Goal: Find contact information: Find contact information

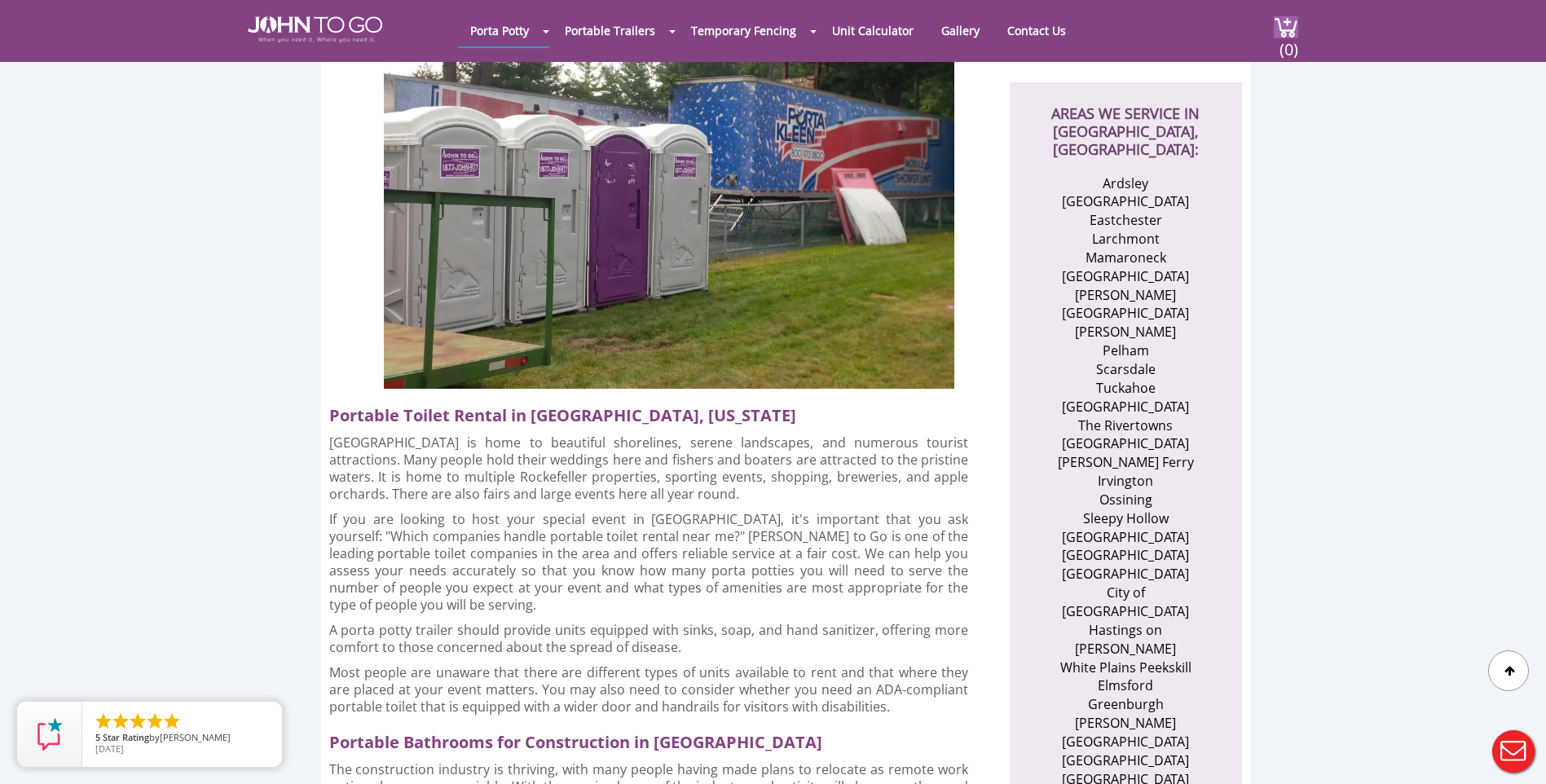
scroll to position [571, 0]
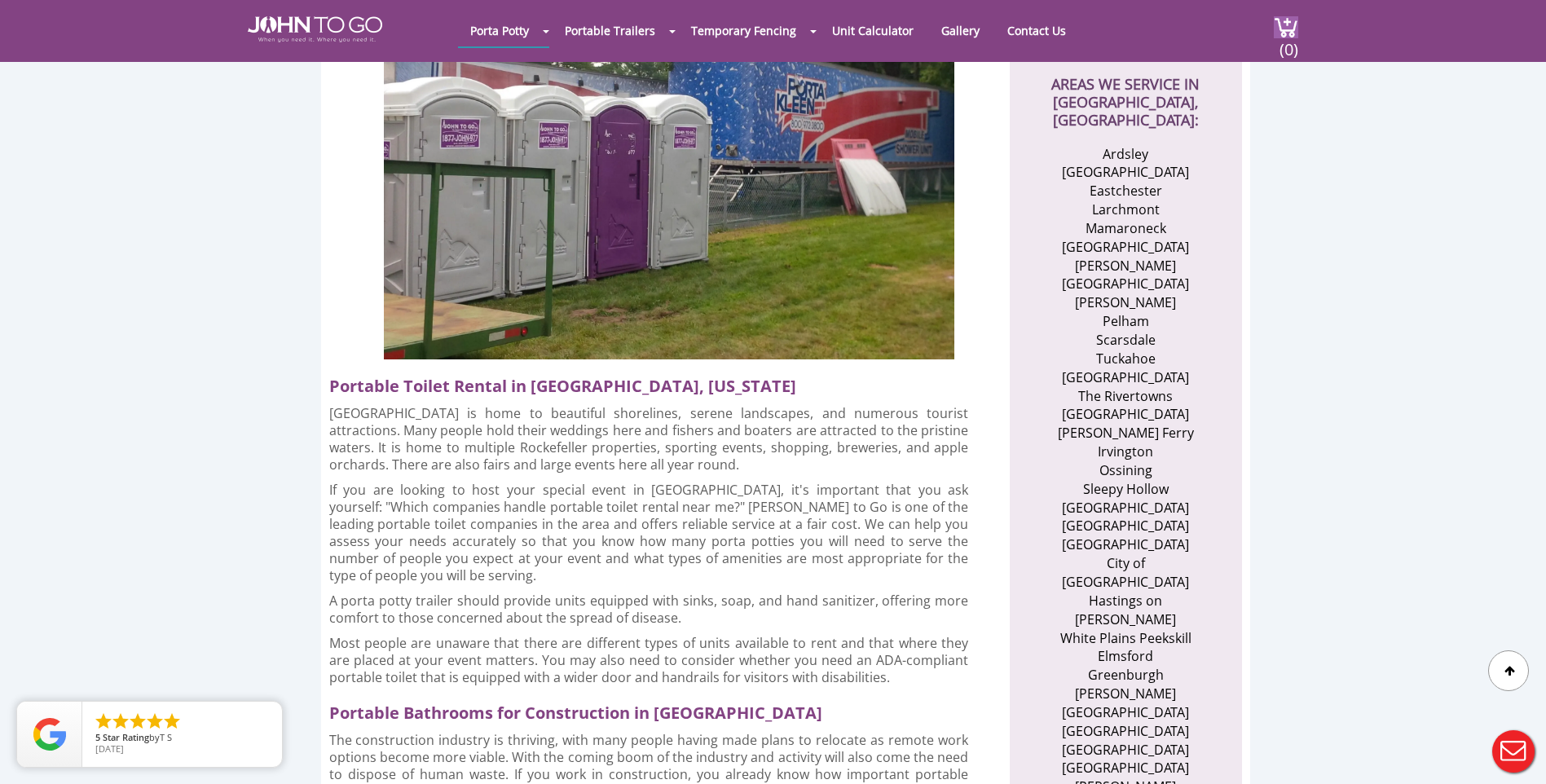
click at [1172, 703] on li "Mount Pleasant" at bounding box center [1126, 712] width 159 height 19
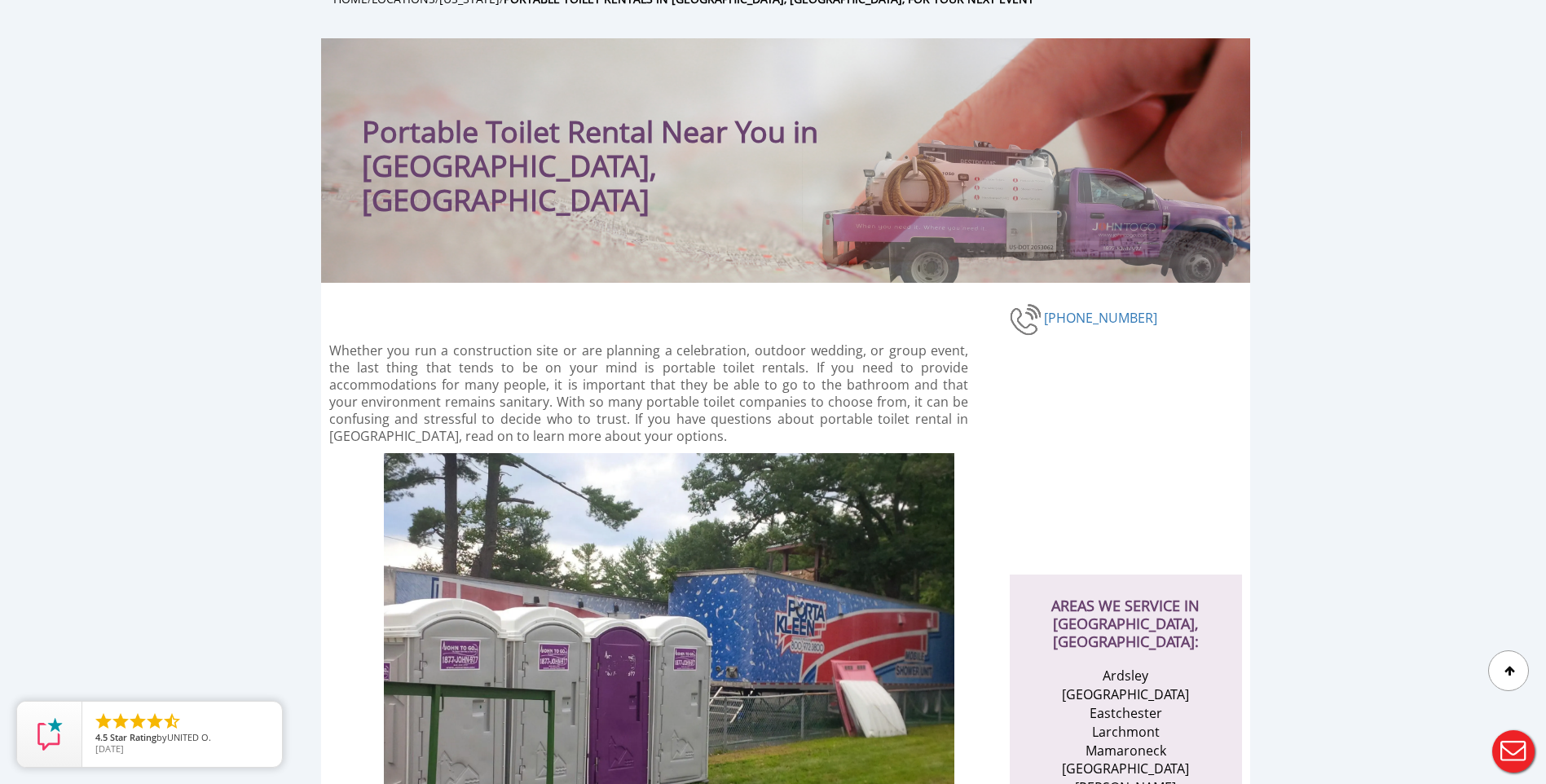
scroll to position [0, 0]
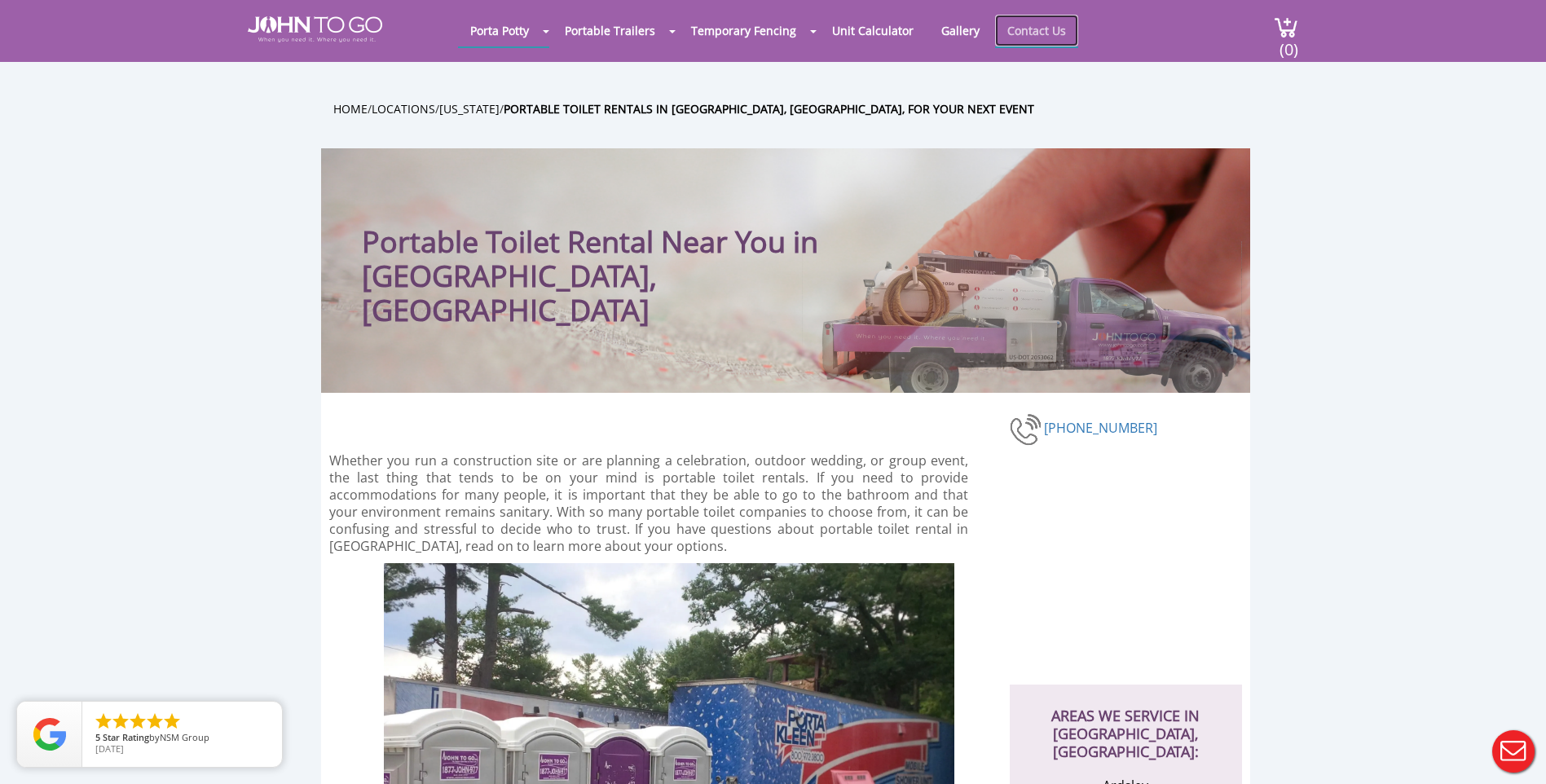
click at [1016, 26] on link "Contact Us" at bounding box center [1037, 31] width 83 height 32
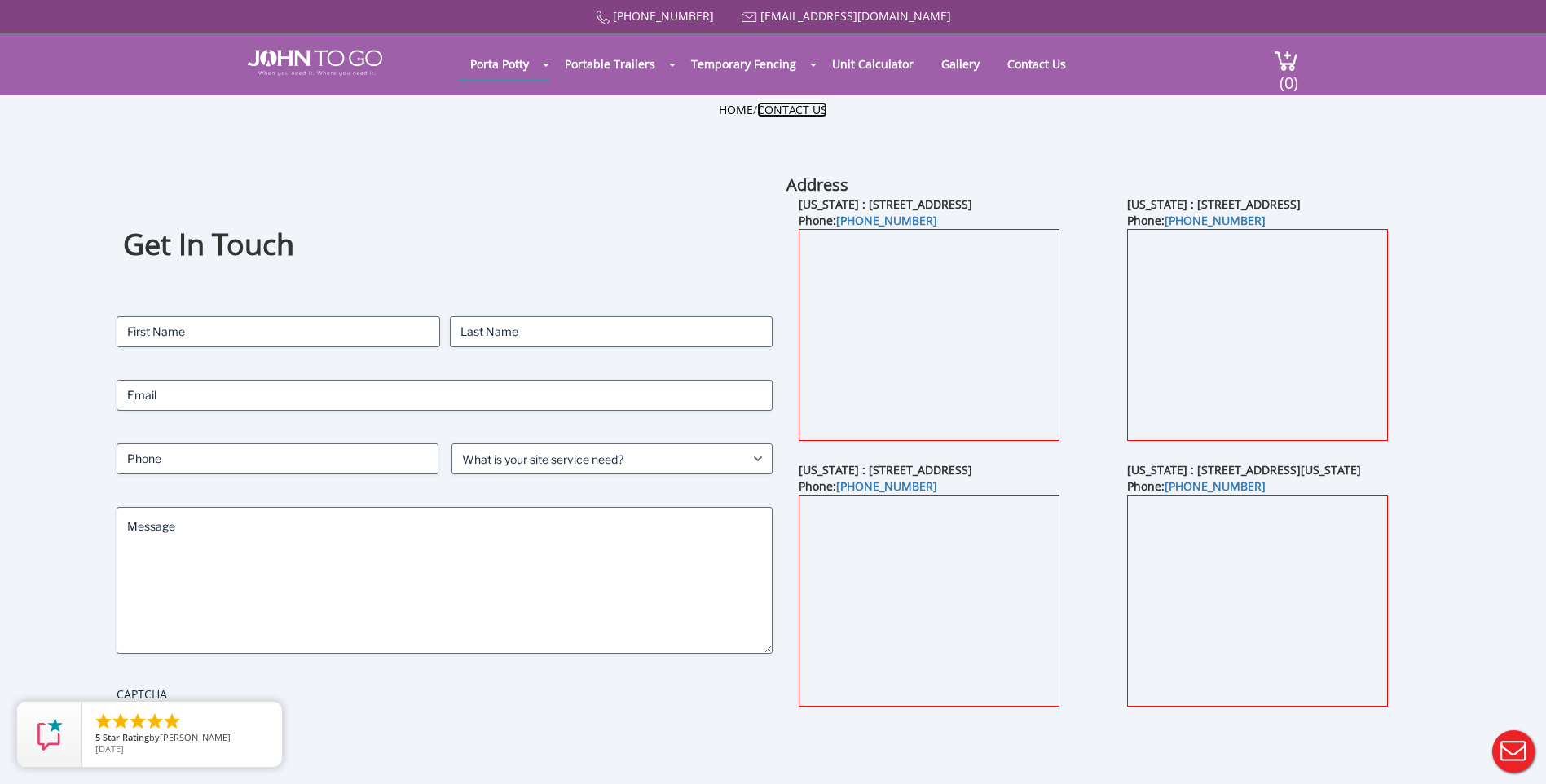
click at [794, 109] on link "Contact Us" at bounding box center [792, 109] width 70 height 16
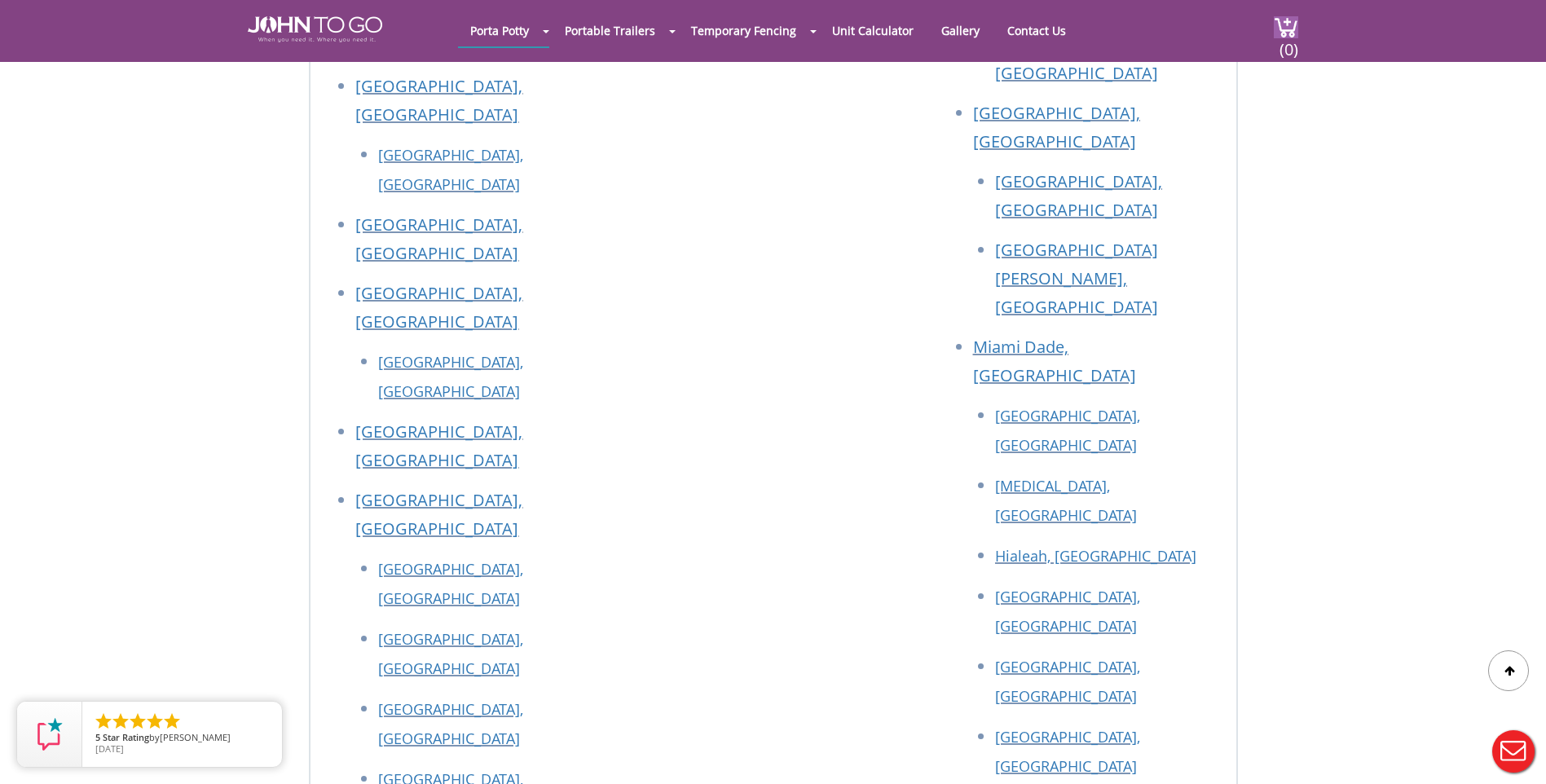
scroll to position [2444, 0]
